Goal: Task Accomplishment & Management: Manage account settings

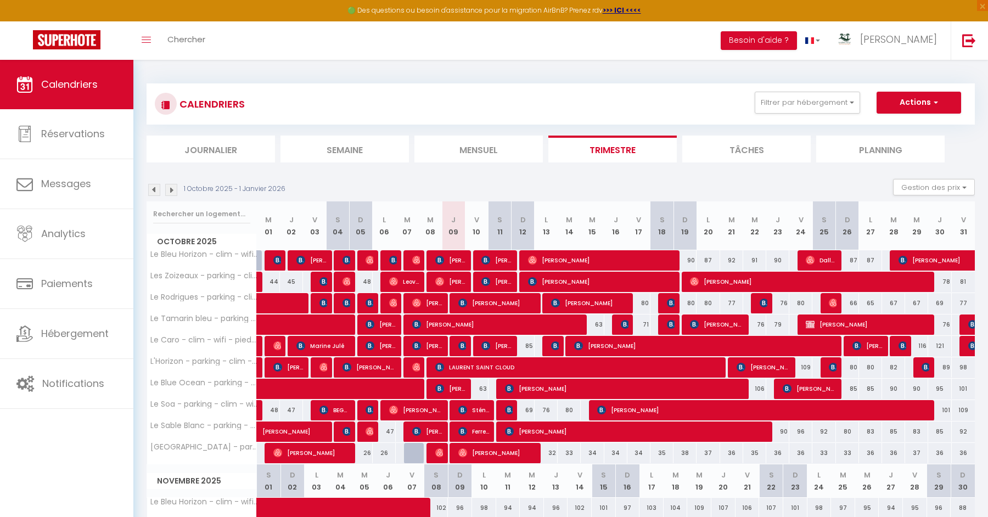
scroll to position [82, 0]
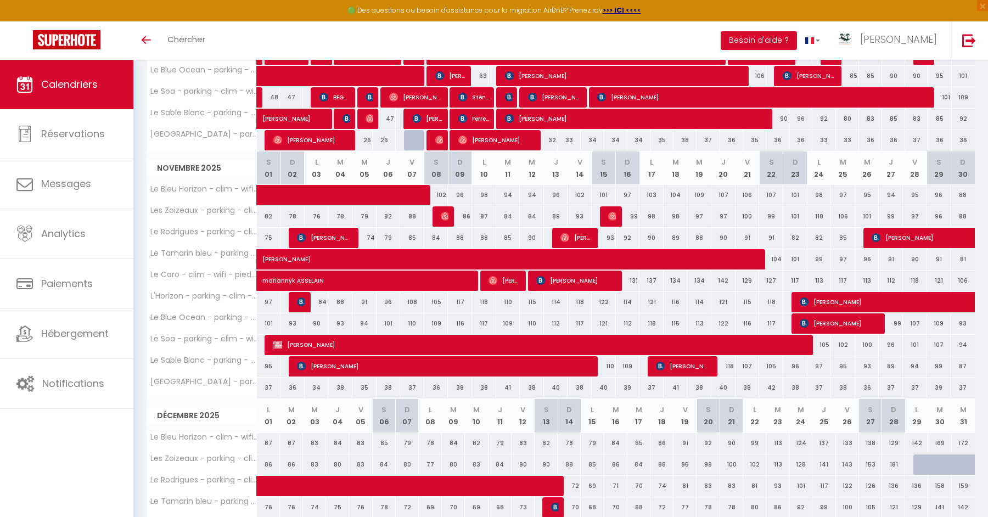
scroll to position [315, 0]
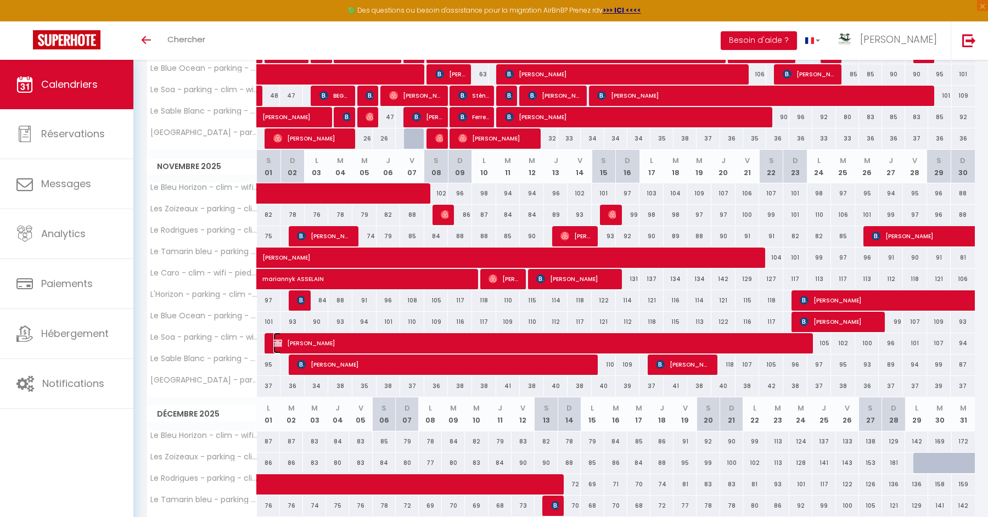
click at [483, 338] on span "[PERSON_NAME]" at bounding box center [530, 343] width 515 height 21
select select "OK"
select select "0"
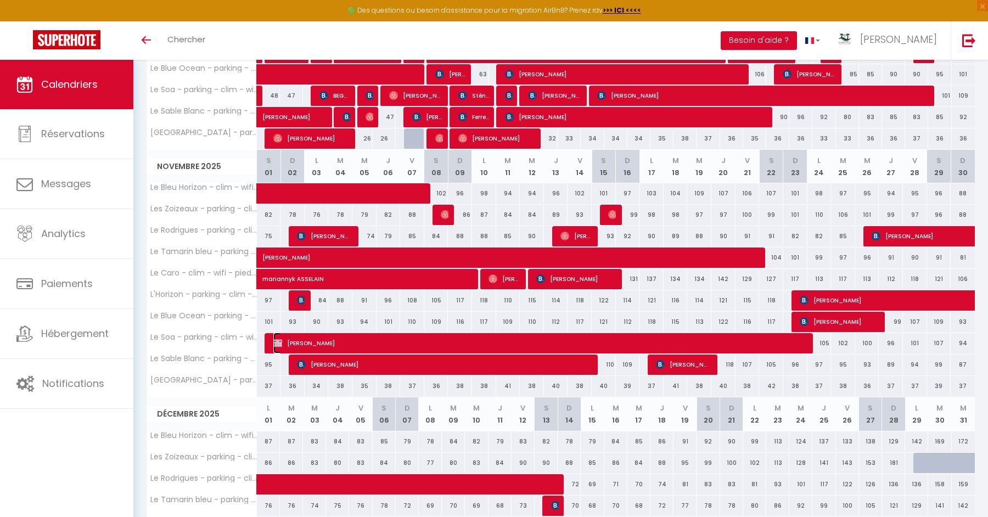
select select "0"
select select
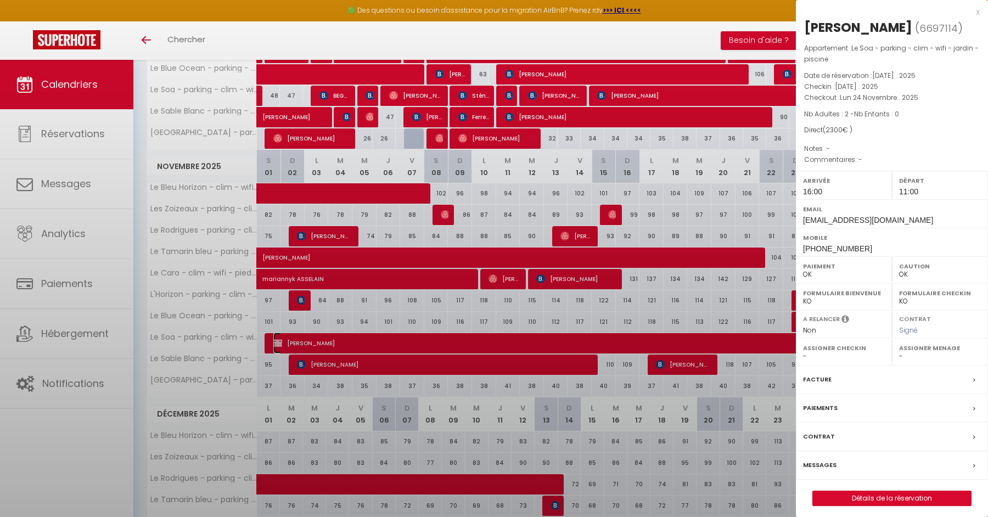
select select "14291"
select select "45280"
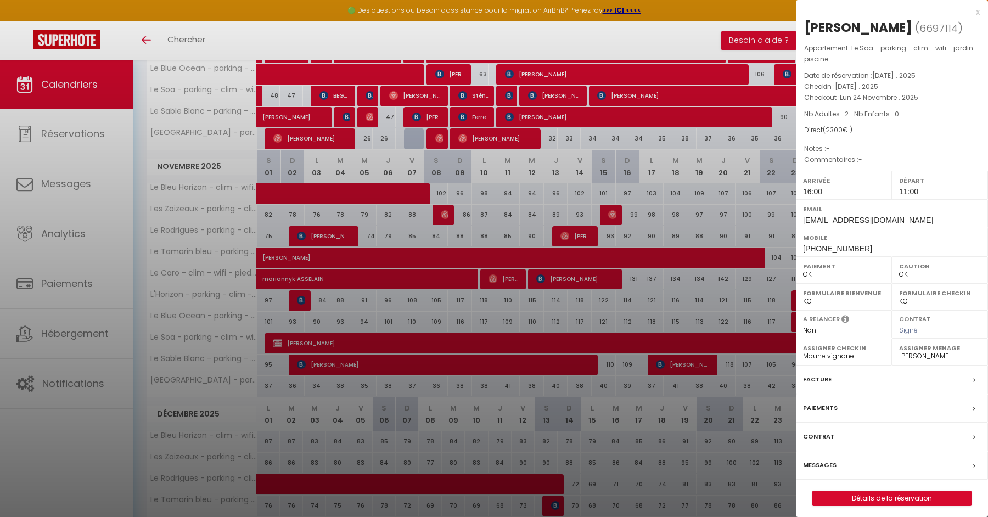
click at [443, 253] on div at bounding box center [494, 258] width 988 height 517
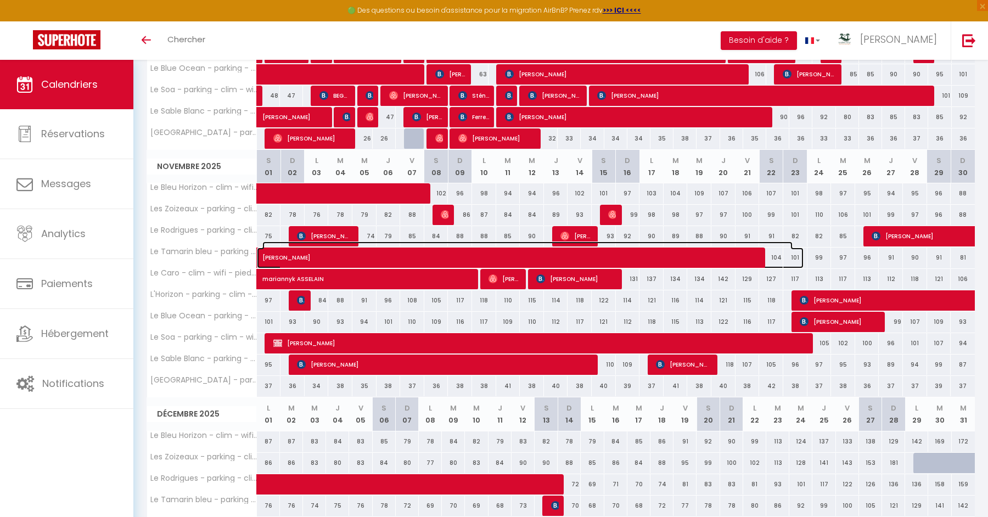
click at [443, 253] on span "[PERSON_NAME]" at bounding box center [527, 252] width 530 height 21
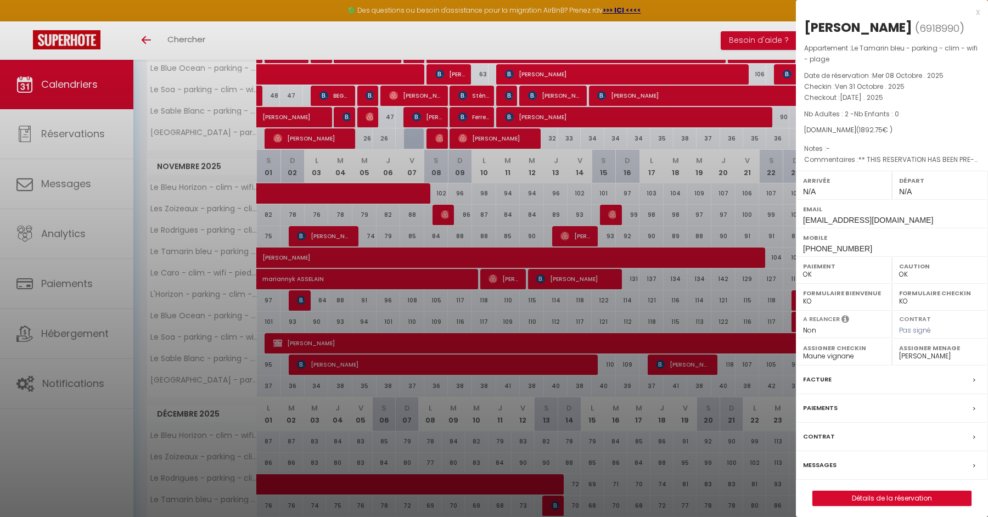
click at [545, 310] on div at bounding box center [494, 258] width 988 height 517
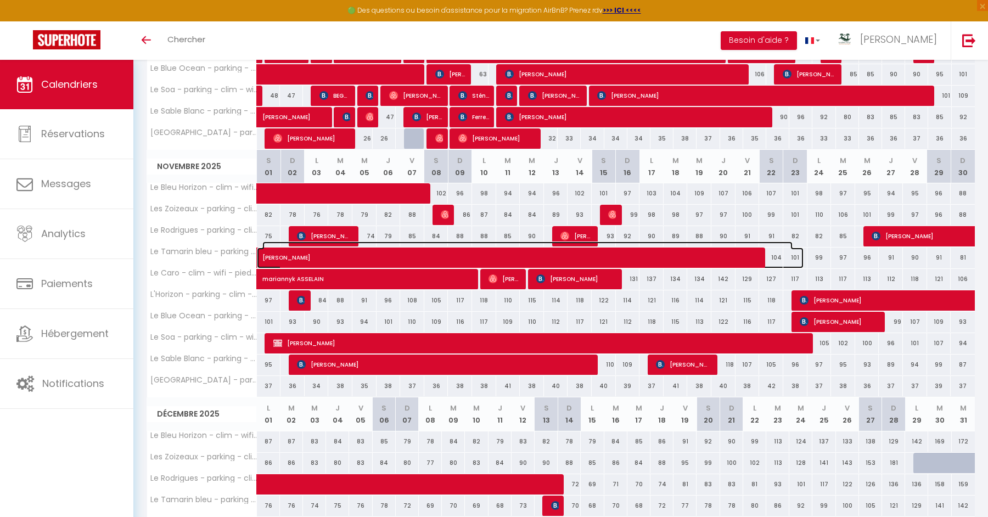
click at [525, 254] on span "[PERSON_NAME]" at bounding box center [527, 252] width 530 height 21
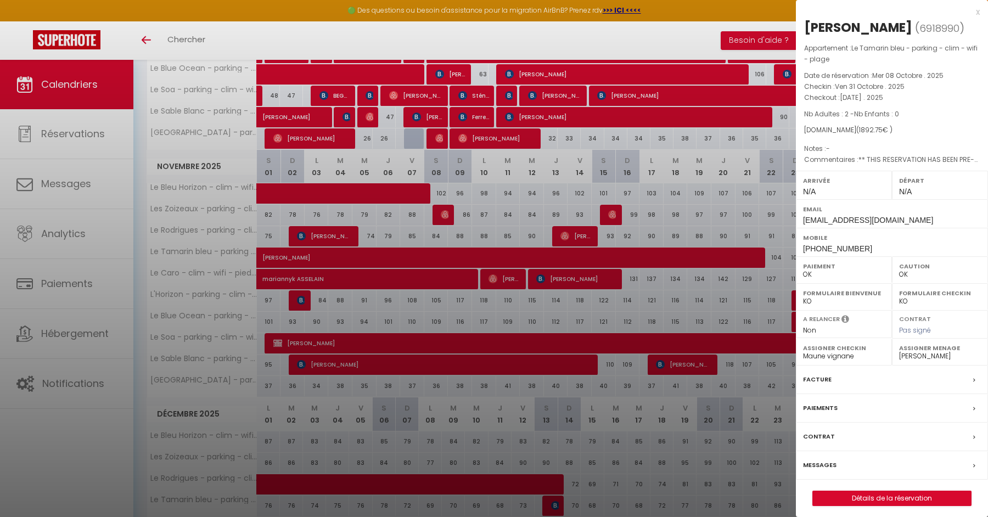
click at [525, 254] on div at bounding box center [494, 258] width 988 height 517
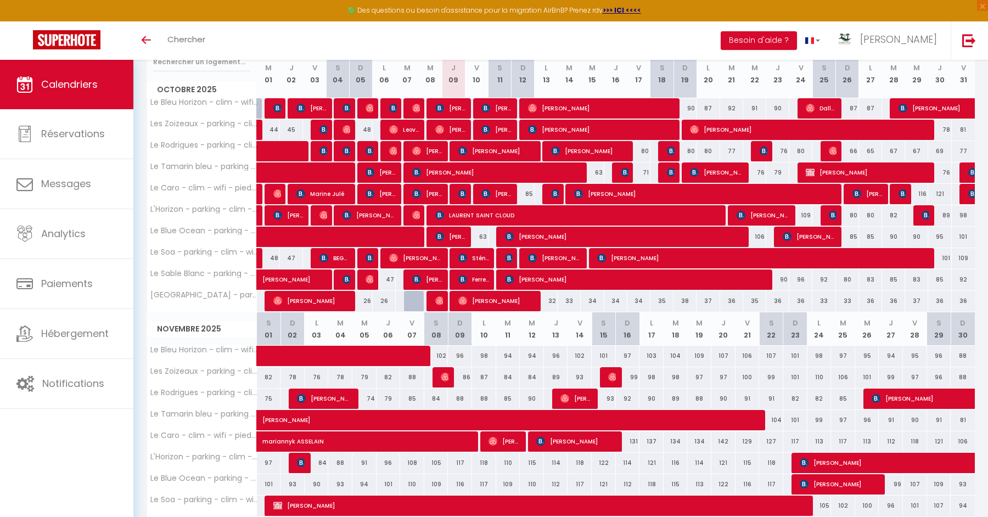
scroll to position [150, 0]
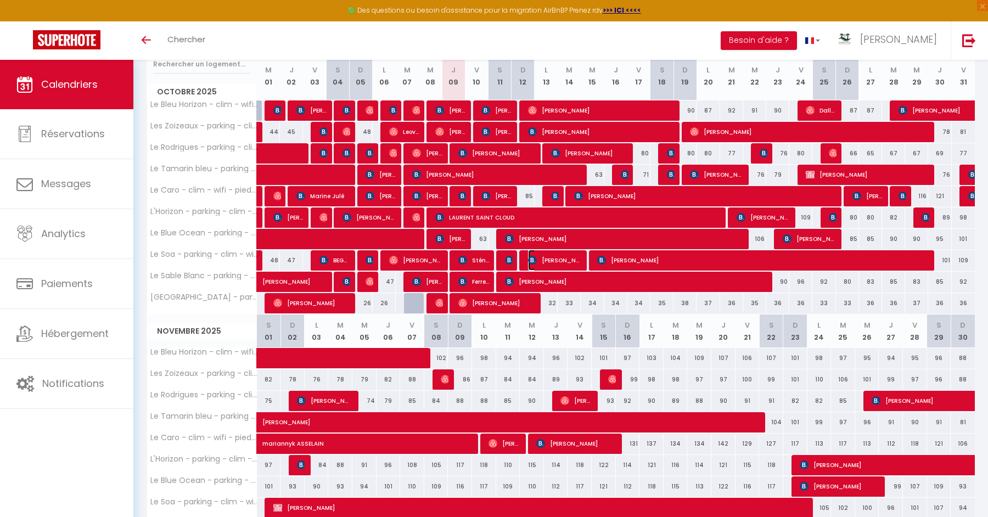
click at [562, 251] on span "SANDRINE PRAS" at bounding box center [555, 260] width 54 height 21
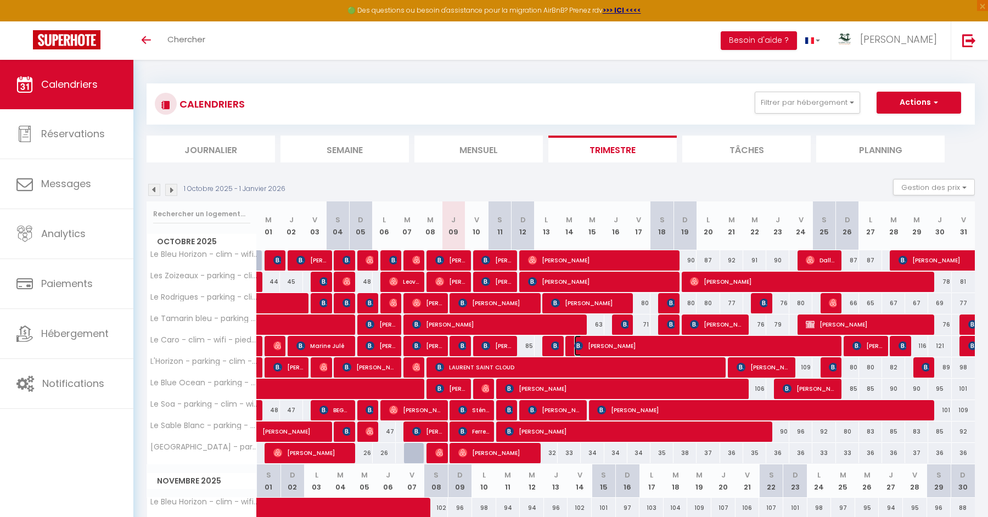
click at [577, 342] on img at bounding box center [578, 346] width 9 height 9
select select "OK"
select select "0"
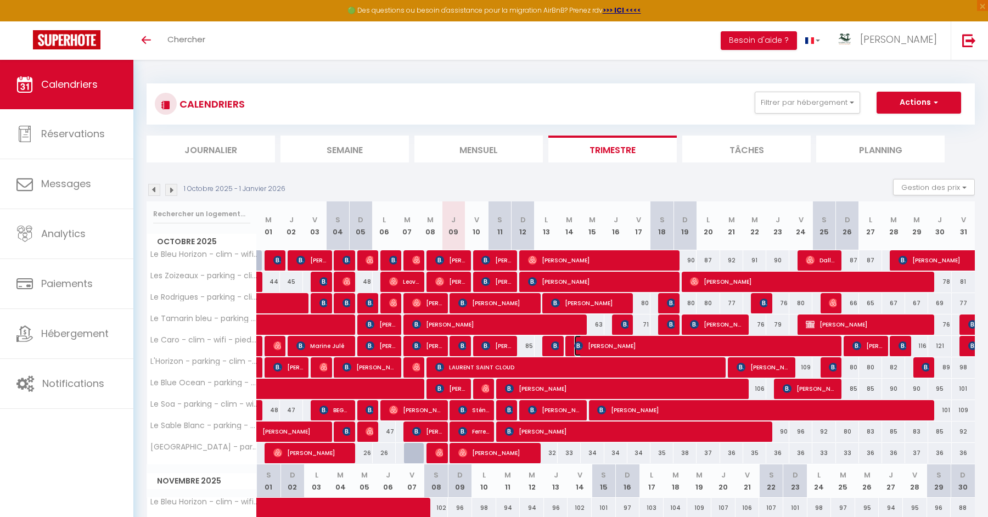
select select "1"
select select
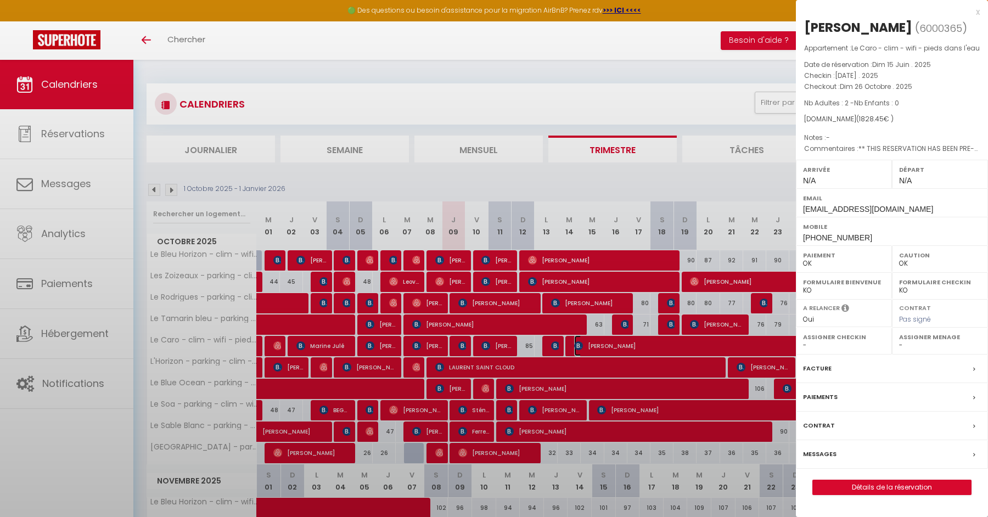
select select "14291"
select select "45280"
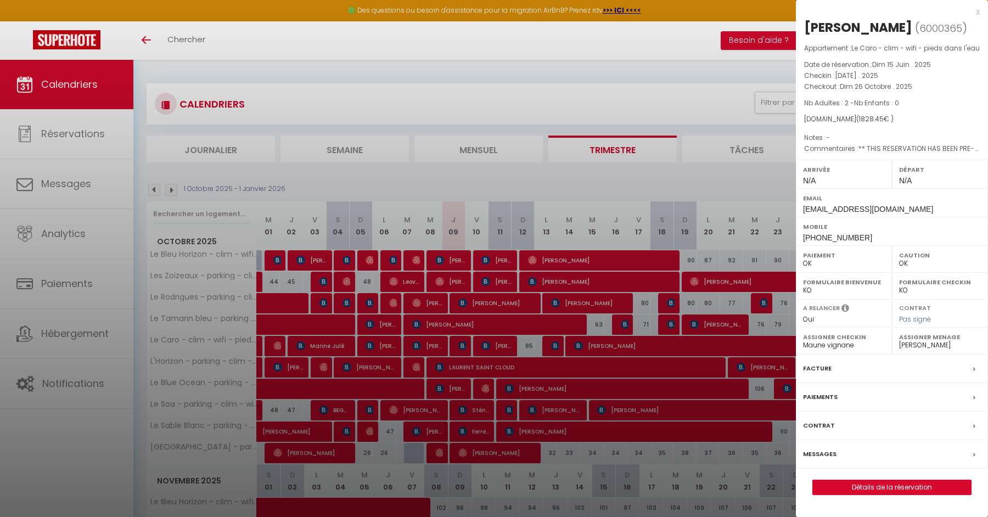
click at [631, 460] on div at bounding box center [494, 258] width 988 height 517
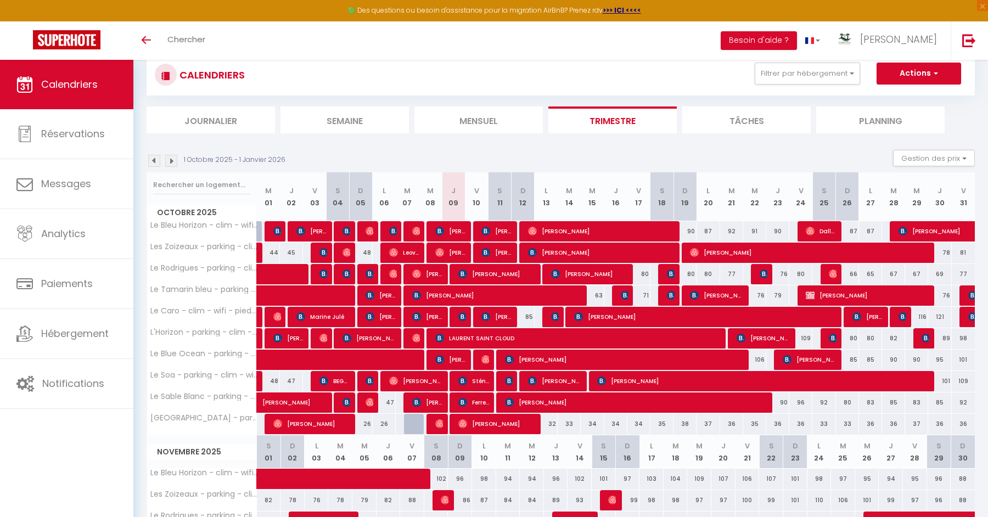
scroll to position [23, 0]
